Goal: Task Accomplishment & Management: Manage account settings

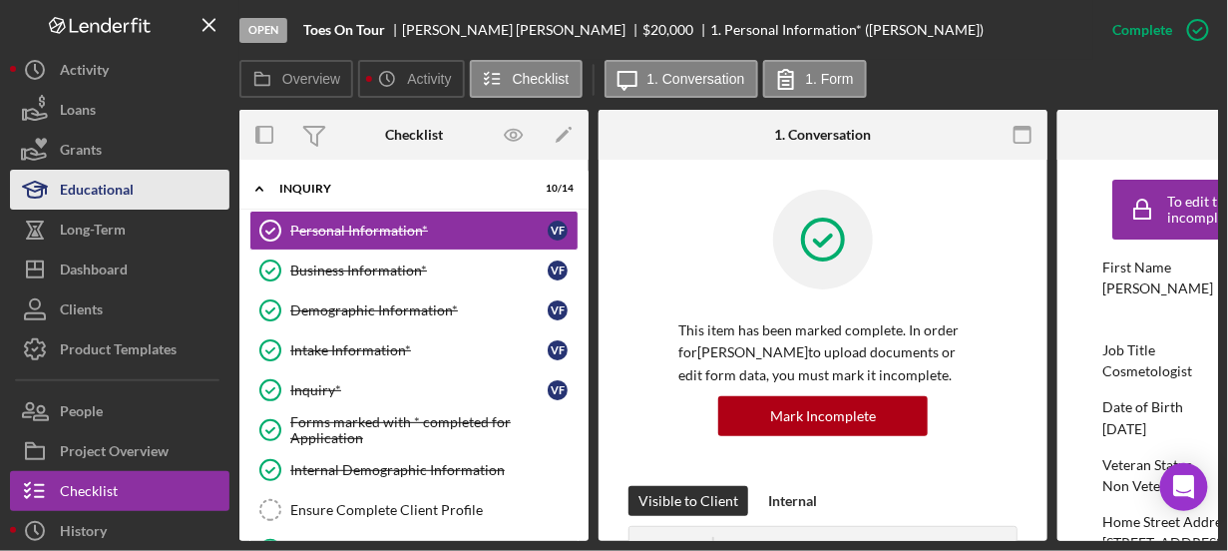
scroll to position [0, 287]
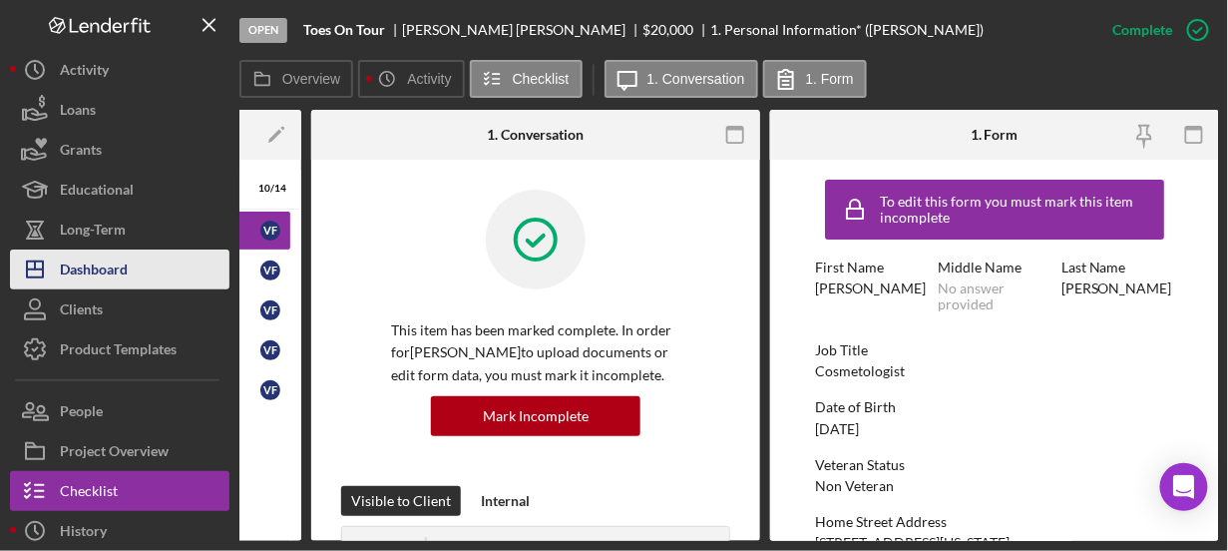
click at [117, 265] on div "Dashboard" at bounding box center [94, 271] width 68 height 45
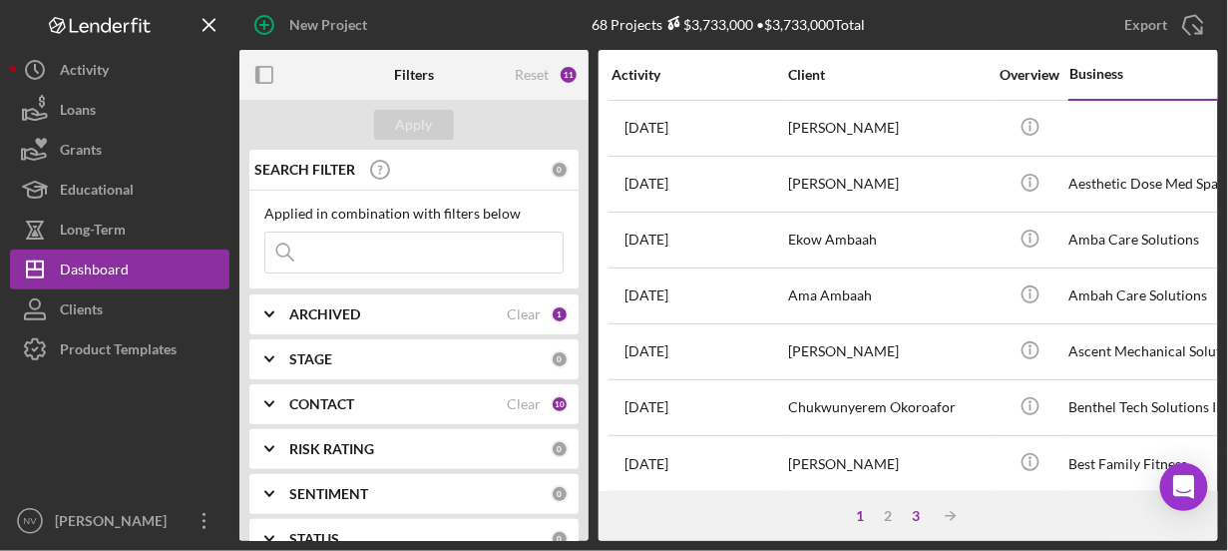
click at [918, 524] on div "3" at bounding box center [917, 516] width 28 height 16
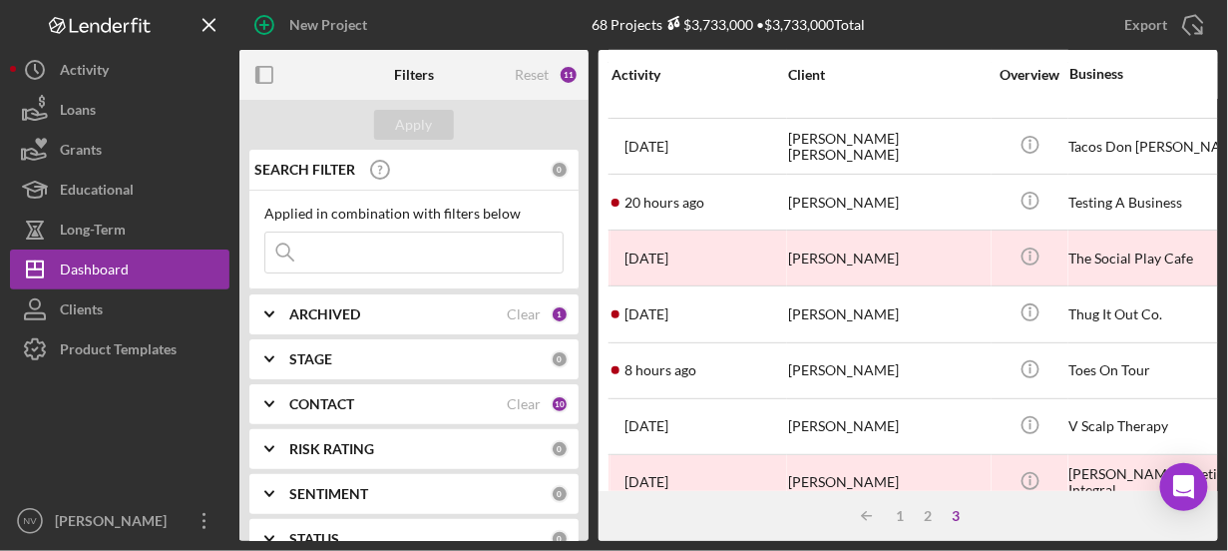
scroll to position [607, 0]
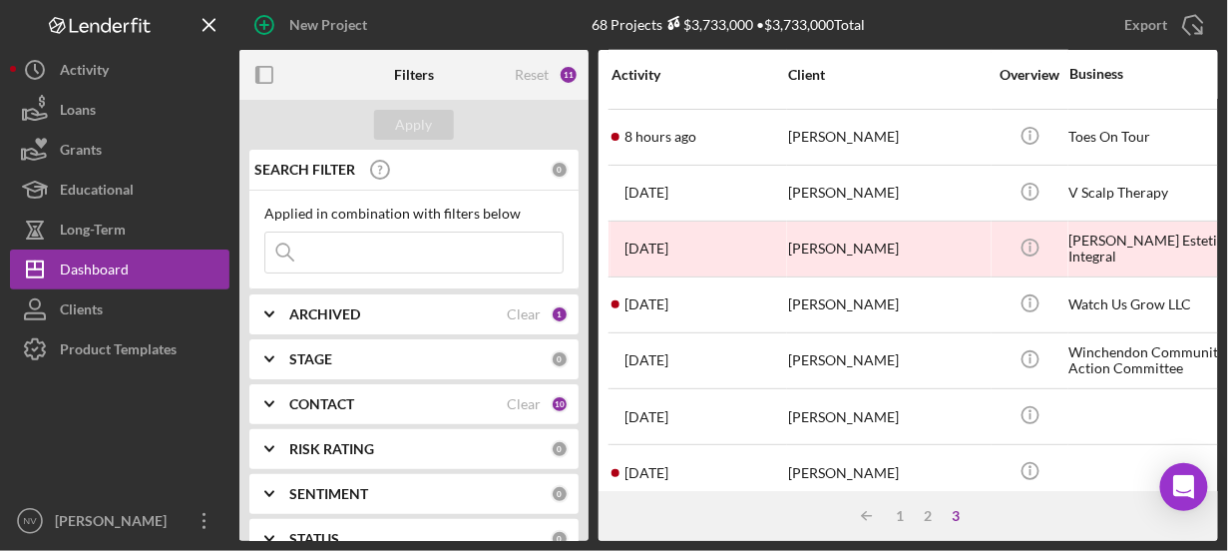
click at [1218, 59] on div "Activity Client Overview Business Icon/Table Sort Arrow Contact Product Categor…" at bounding box center [909, 270] width 620 height 441
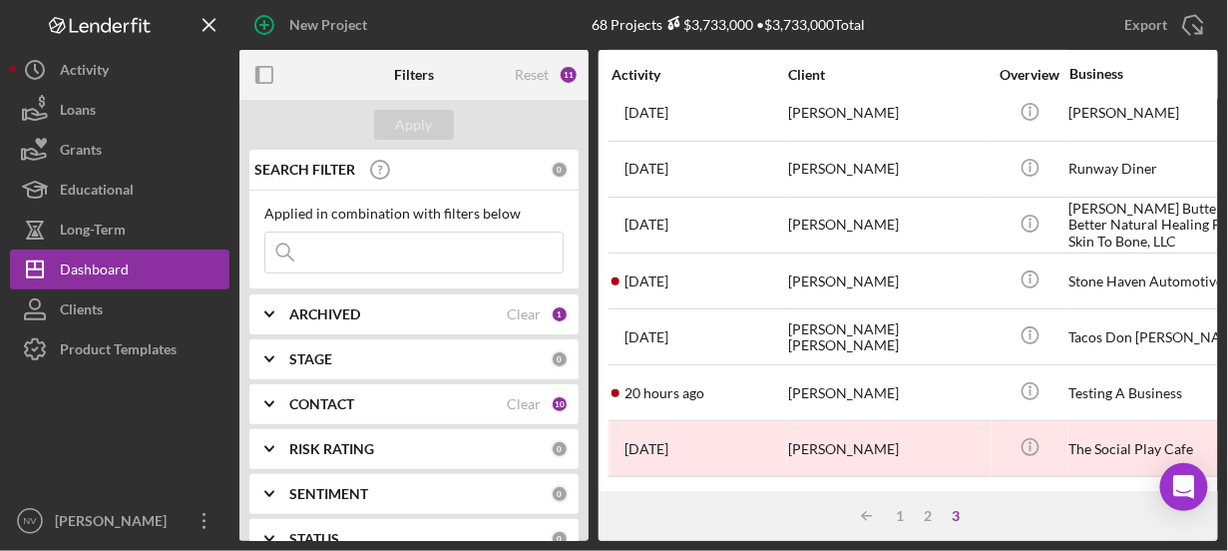
scroll to position [556, 0]
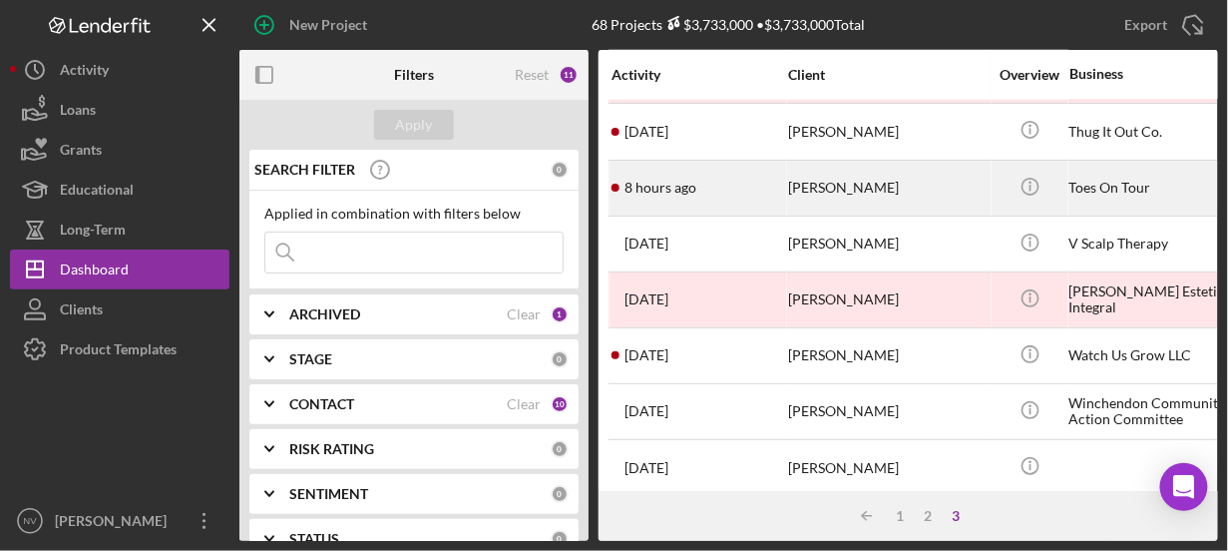
click at [843, 173] on div "[PERSON_NAME]" at bounding box center [888, 188] width 200 height 53
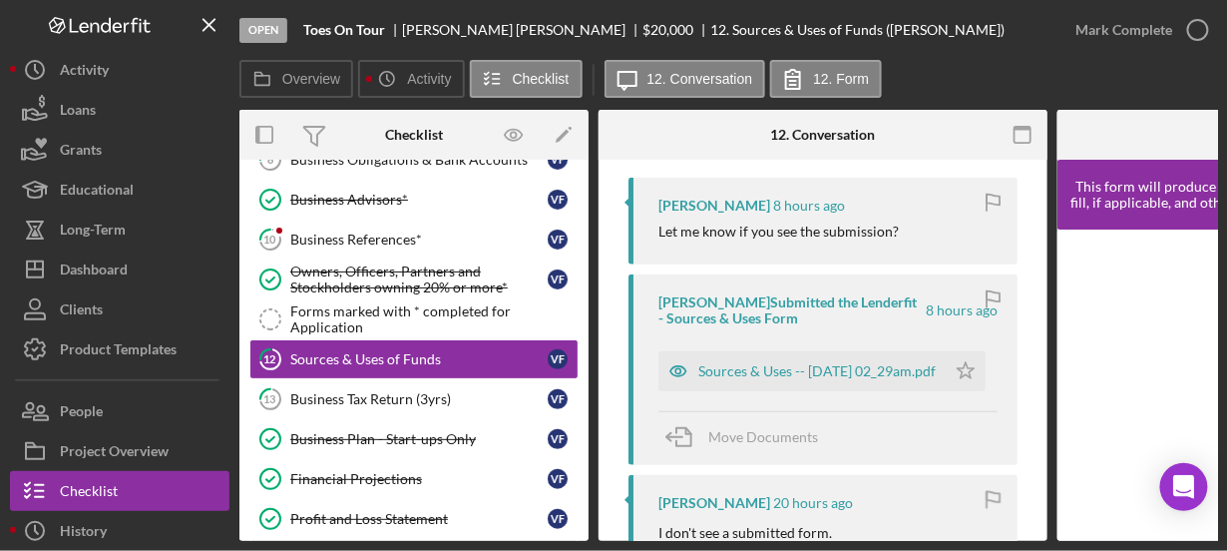
scroll to position [371, 0]
click at [820, 372] on div "Sources & Uses -- [DATE] 02_29am.pdf" at bounding box center [816, 373] width 237 height 16
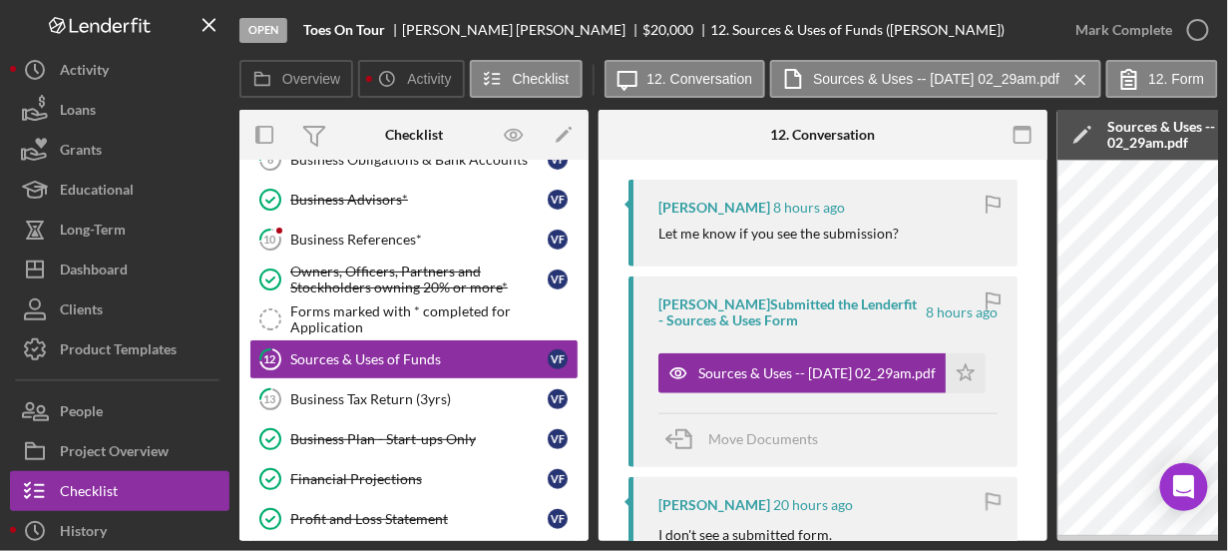
click at [1032, 542] on div "Open Toes On Tour [PERSON_NAME] $20,000 $20,000 12. Sources & Uses of Funds ([P…" at bounding box center [614, 275] width 1228 height 551
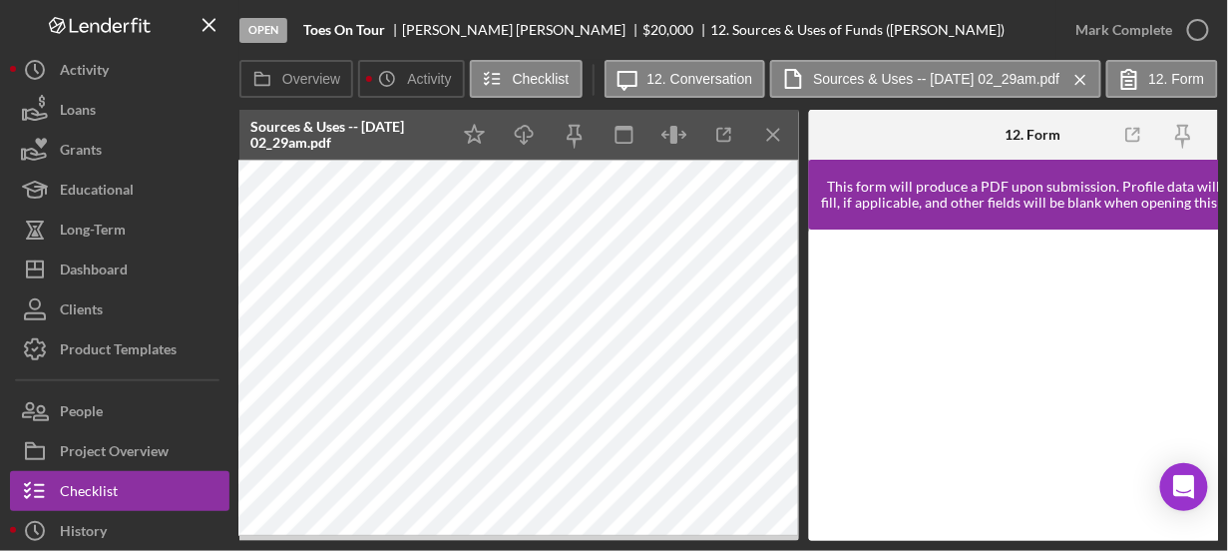
scroll to position [0, 896]
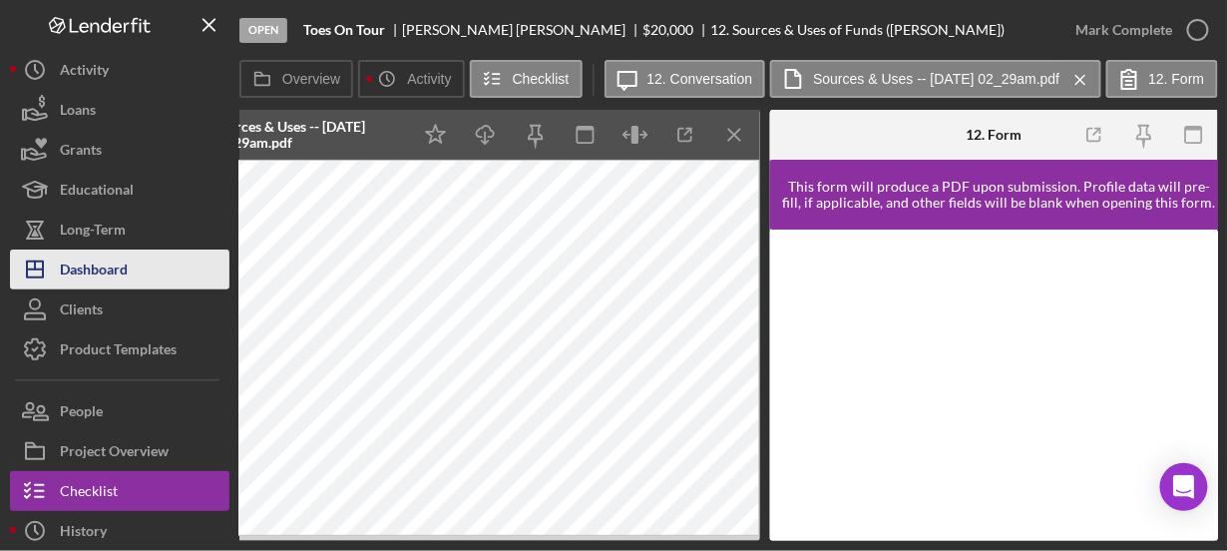
click at [77, 257] on div "Dashboard" at bounding box center [94, 271] width 68 height 45
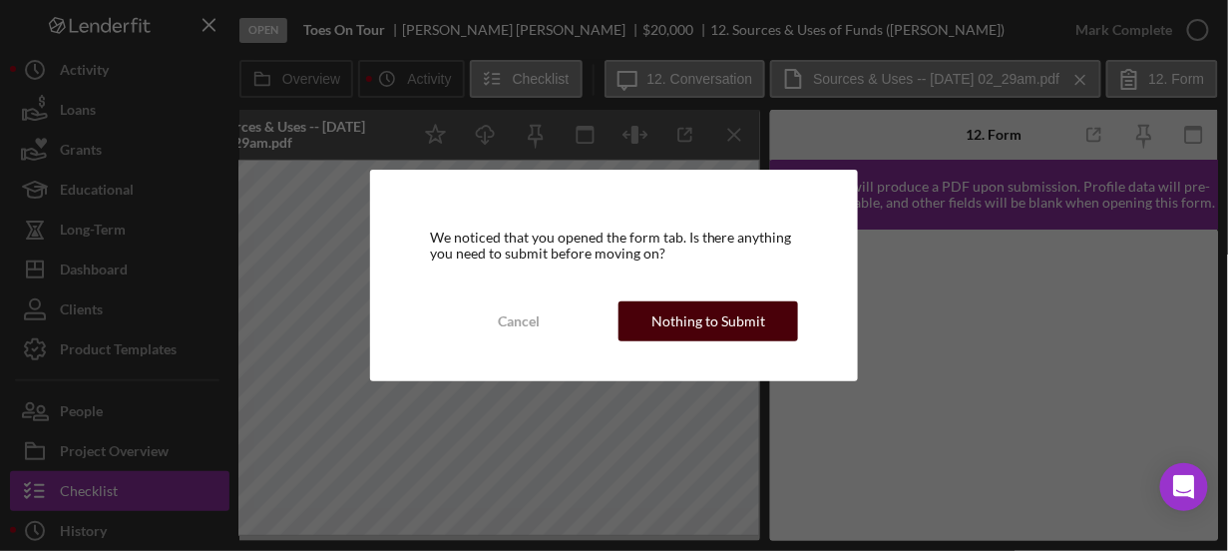
click at [710, 331] on div "Nothing to Submit" at bounding box center [709, 321] width 114 height 40
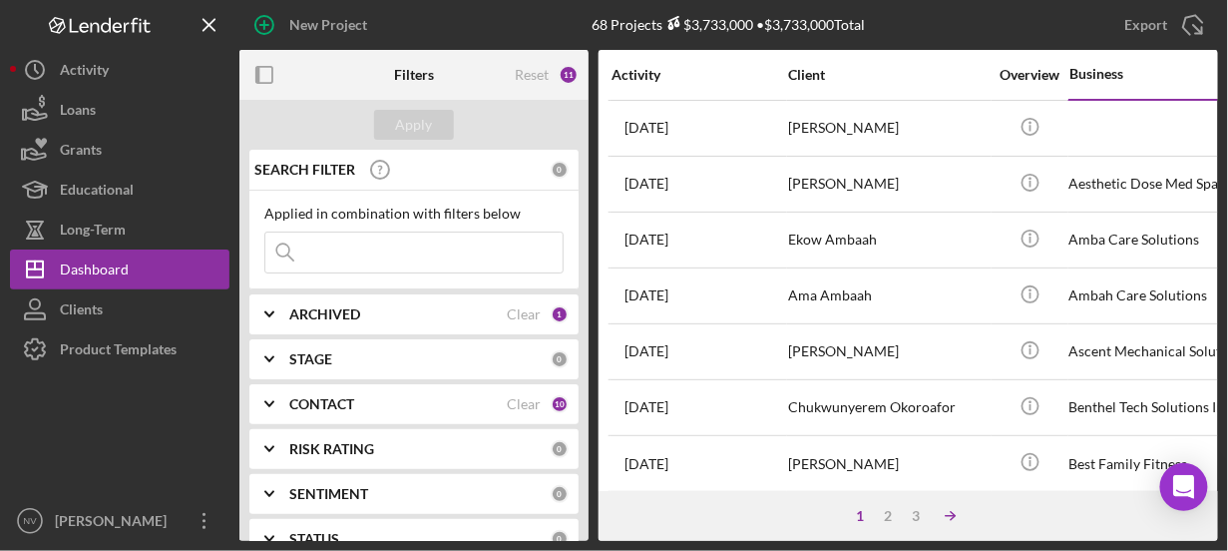
click at [951, 513] on polyline at bounding box center [953, 516] width 4 height 8
